Goal: Navigation & Orientation: Find specific page/section

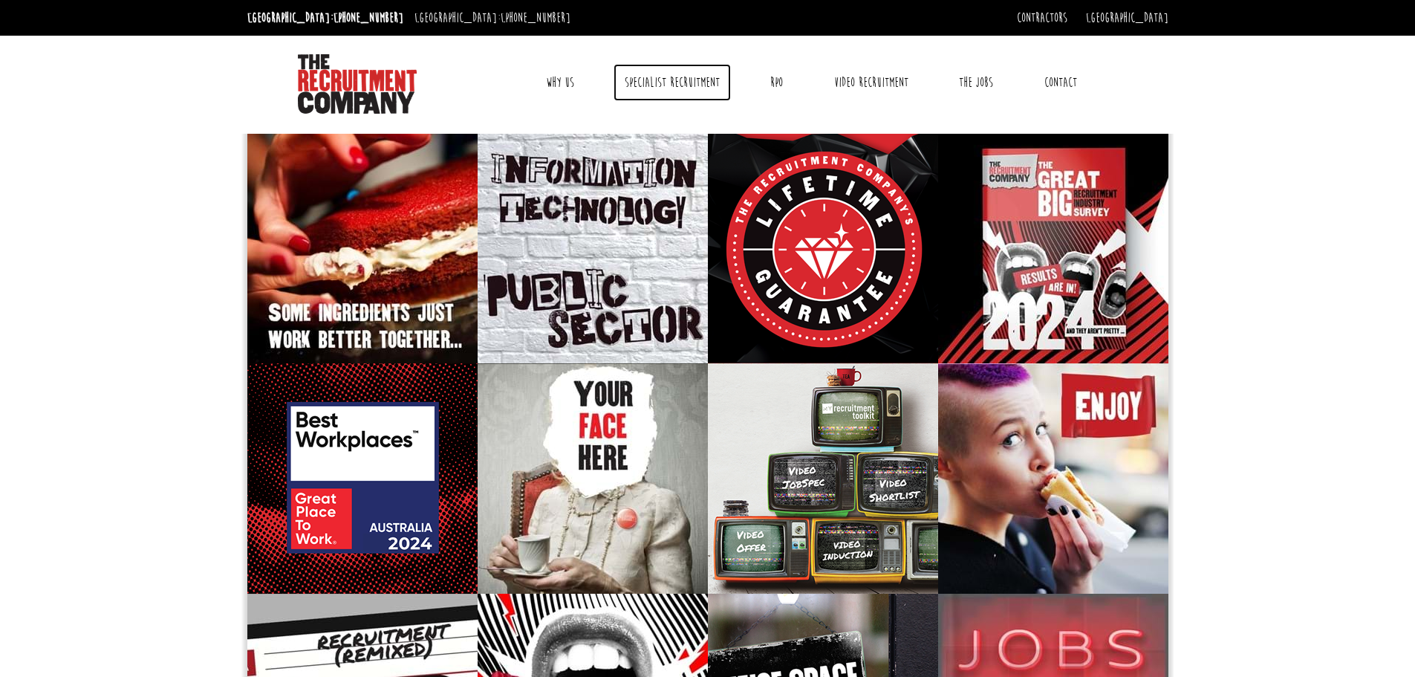
click at [681, 83] on link "Specialist Recruitment" at bounding box center [672, 82] width 117 height 37
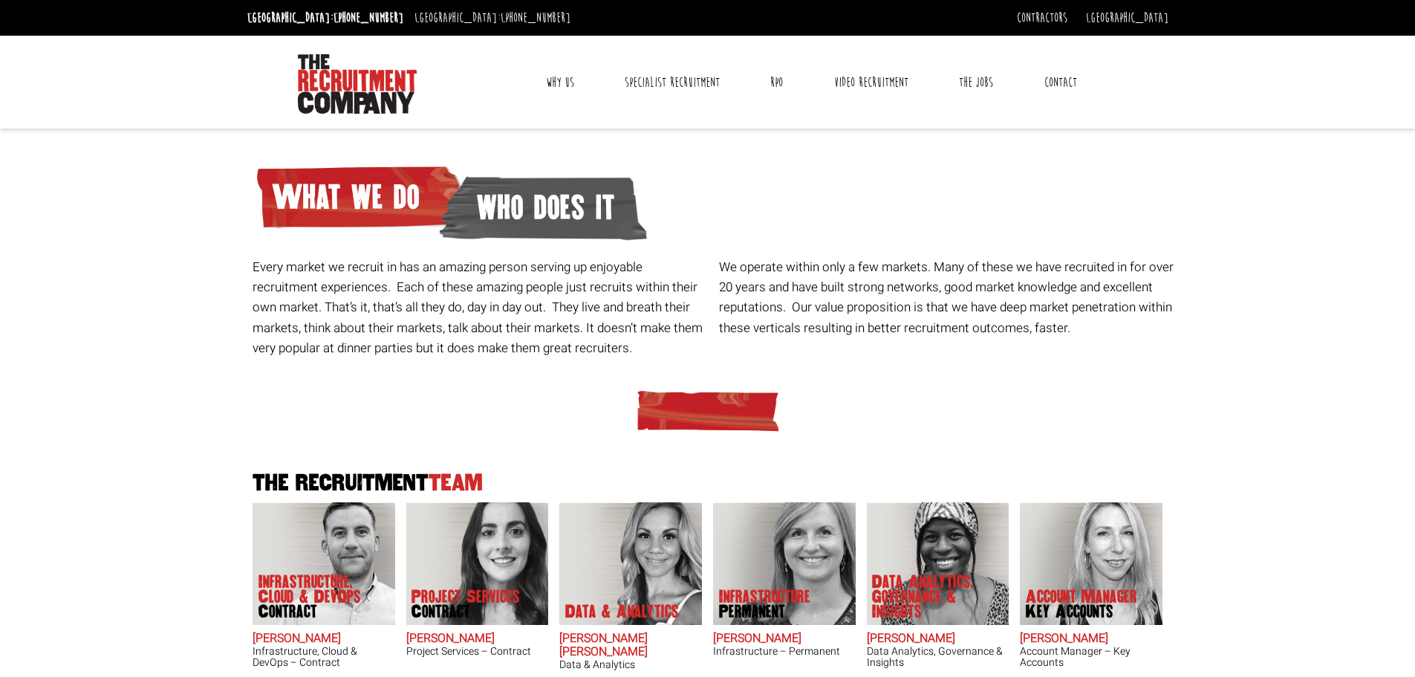
click at [566, 79] on link "Why Us" at bounding box center [560, 82] width 51 height 37
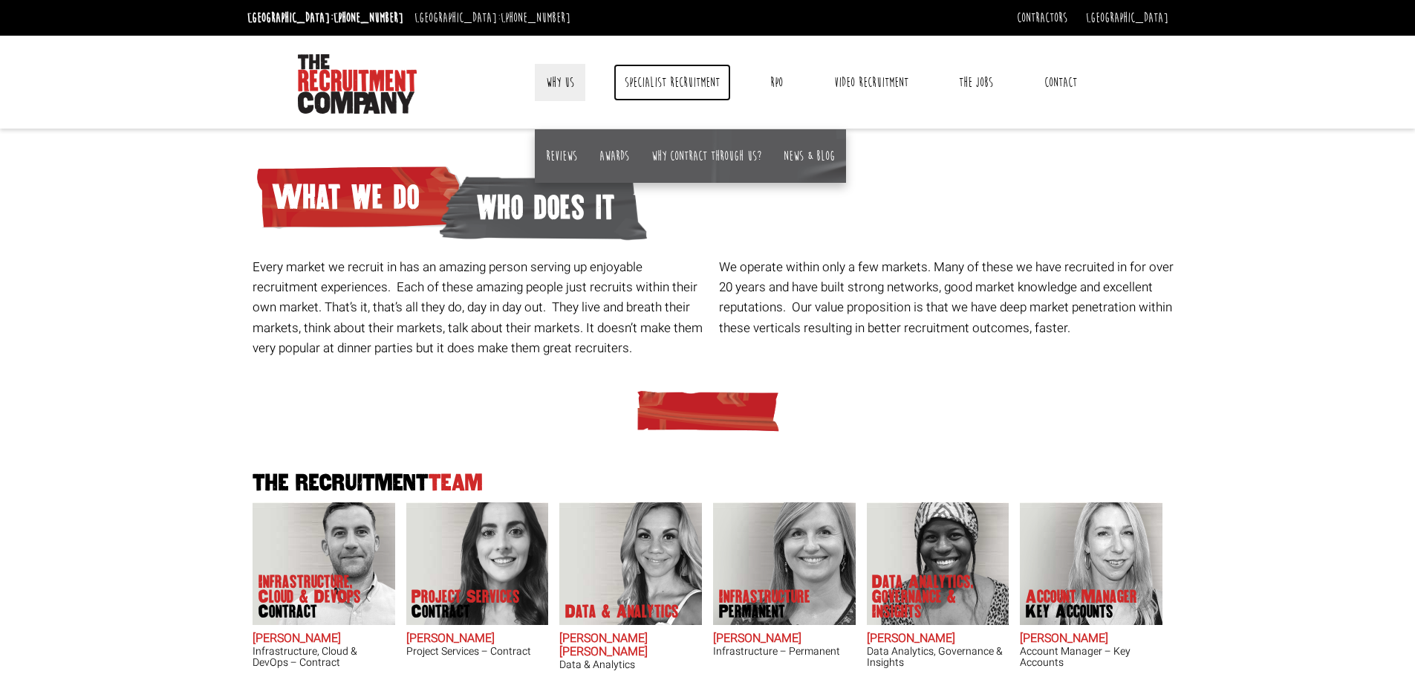
click at [652, 74] on link "Specialist Recruitment" at bounding box center [672, 82] width 117 height 37
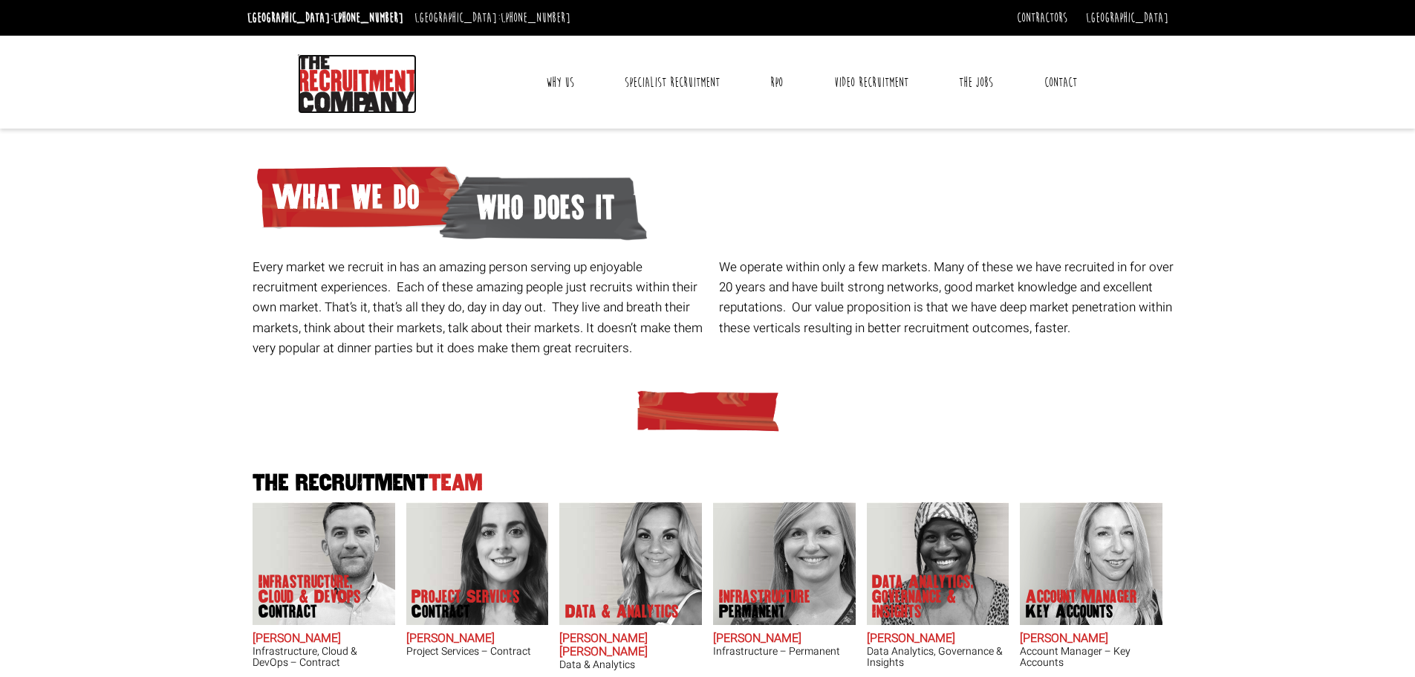
click at [324, 91] on img at bounding box center [357, 83] width 119 height 59
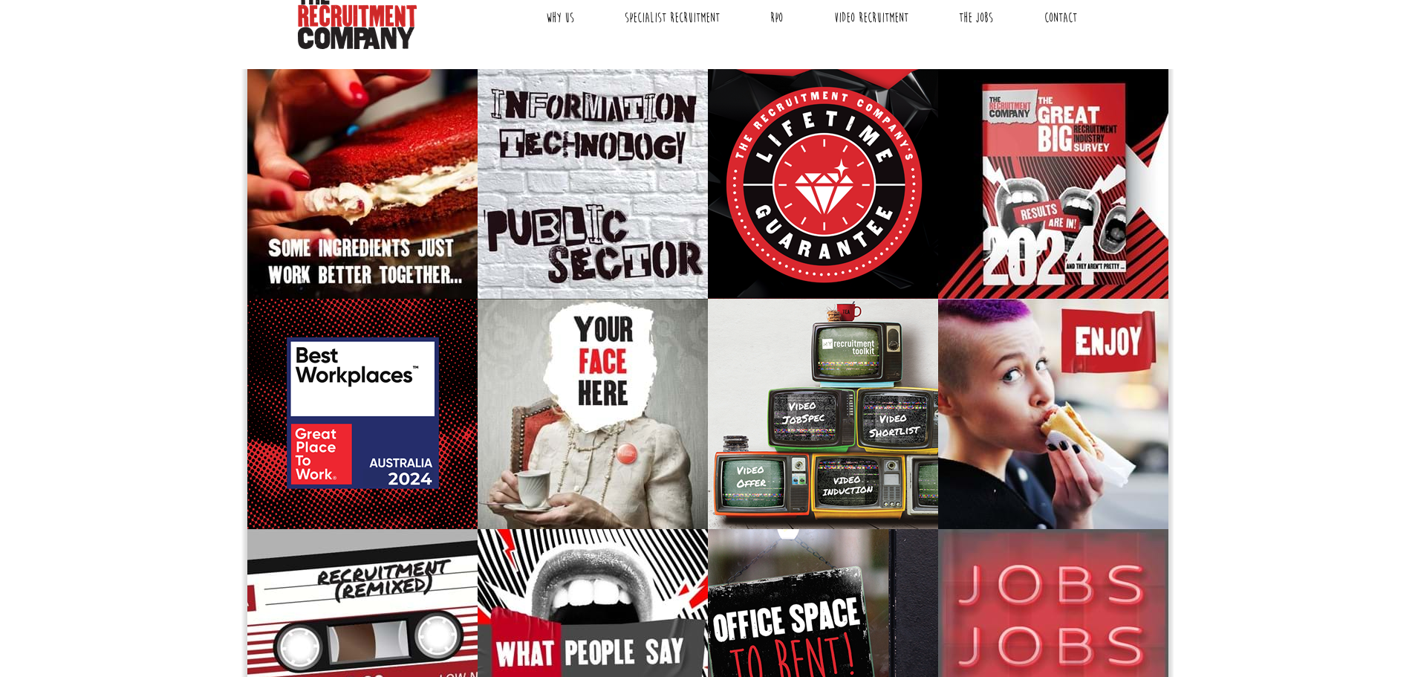
scroll to position [64, 0]
